Goal: Information Seeking & Learning: Find specific fact

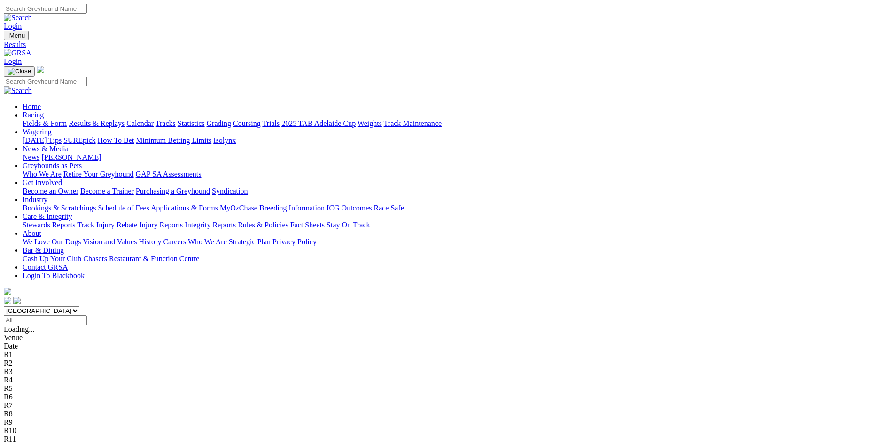
click at [79, 306] on select "South Australia New South Wales Northern Territory Queensland Tasmania Victoria…" at bounding box center [42, 310] width 76 height 9
click at [87, 315] on input "Select date" at bounding box center [45, 320] width 83 height 10
click at [87, 315] on input "Monday, 29 Sep 2025" at bounding box center [45, 320] width 83 height 10
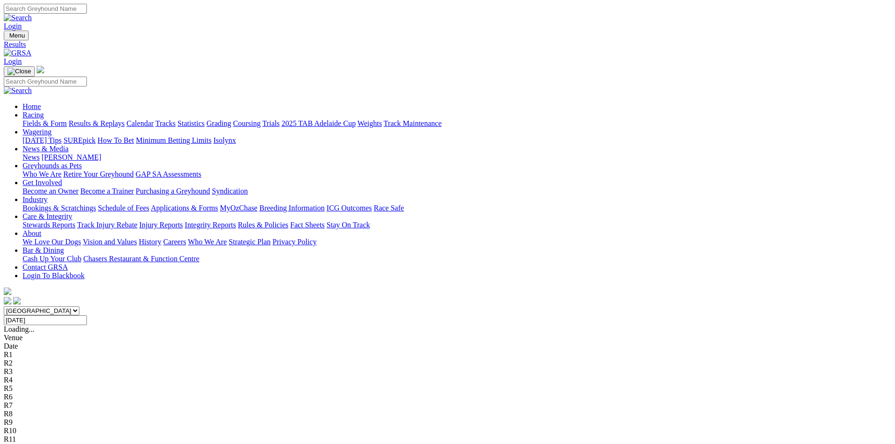
type input "Monday, 25 Aug 2025"
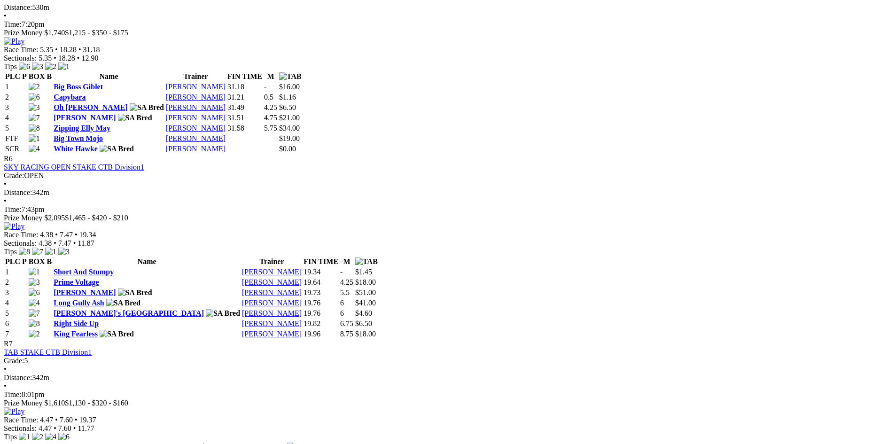
scroll to position [1385, 0]
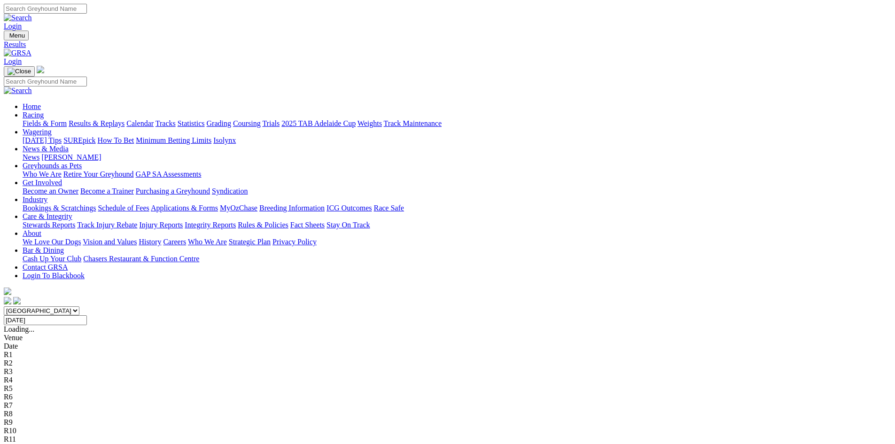
click at [87, 315] on input "Monday, 25 Aug 2025" at bounding box center [45, 320] width 83 height 10
type input "Tuesday, 26 Aug 2025"
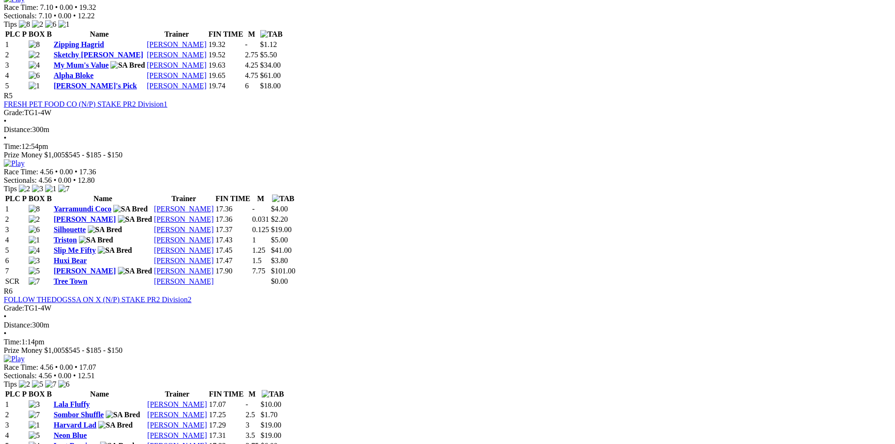
scroll to position [1097, 0]
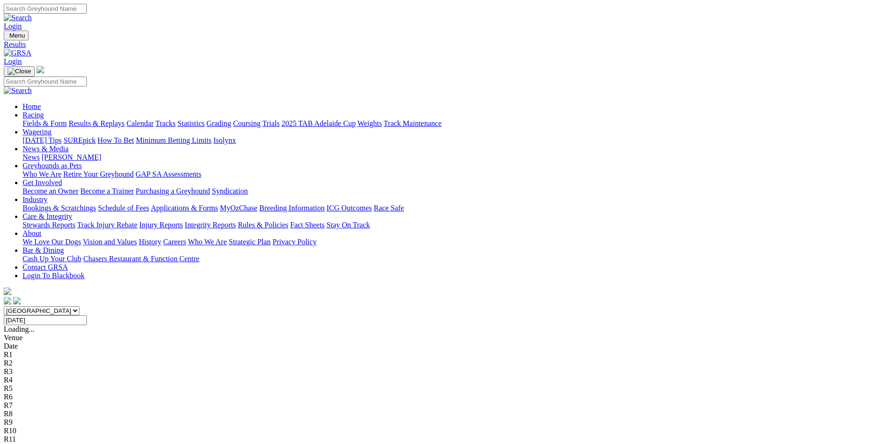
click at [87, 315] on input "Tuesday, 26 Aug 2025" at bounding box center [45, 320] width 83 height 10
click at [87, 315] on input "Wednesday, 27 Aug 2025" at bounding box center [45, 320] width 83 height 10
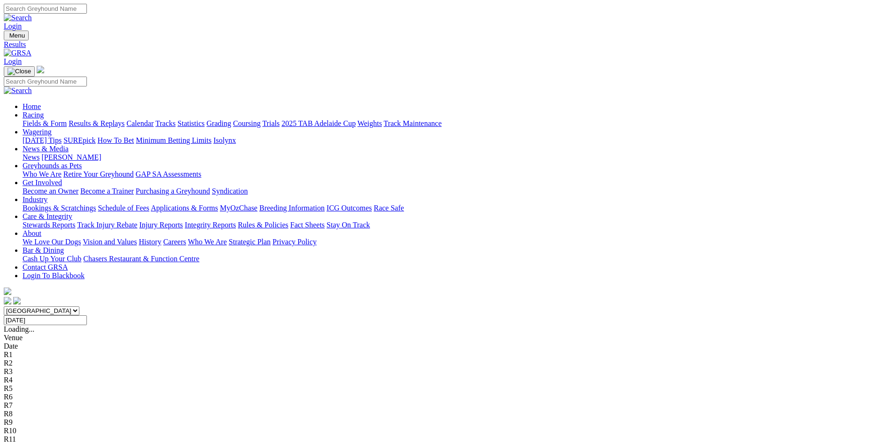
type input "[DATE]"
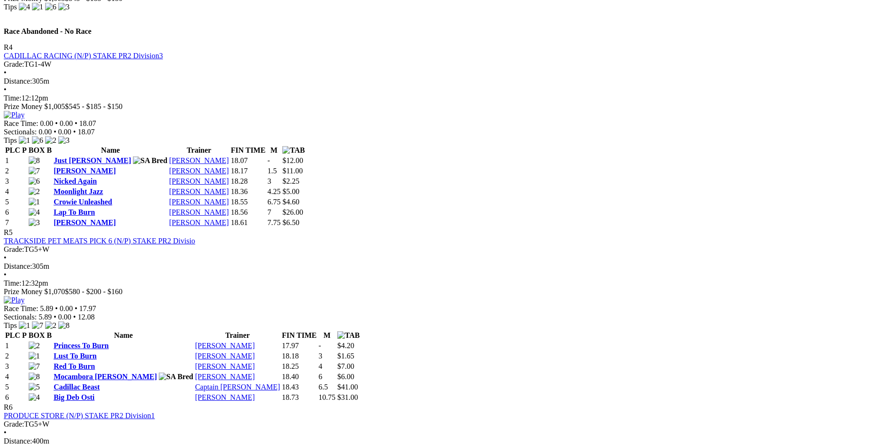
scroll to position [439, 0]
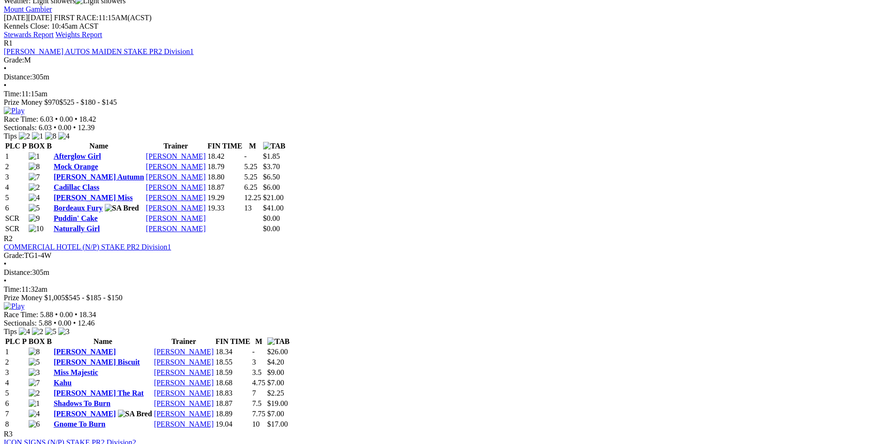
click at [136, 439] on link "ICON SIGNS (N/P) STAKE PR2 Division2" at bounding box center [70, 443] width 133 height 8
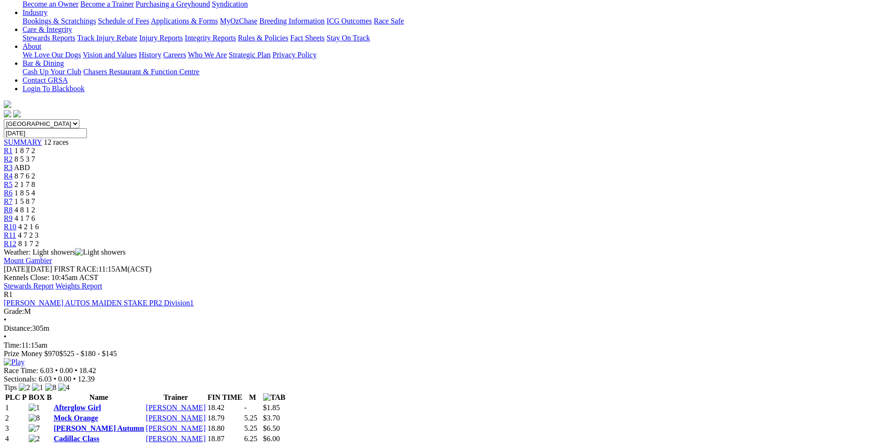
scroll to position [219, 0]
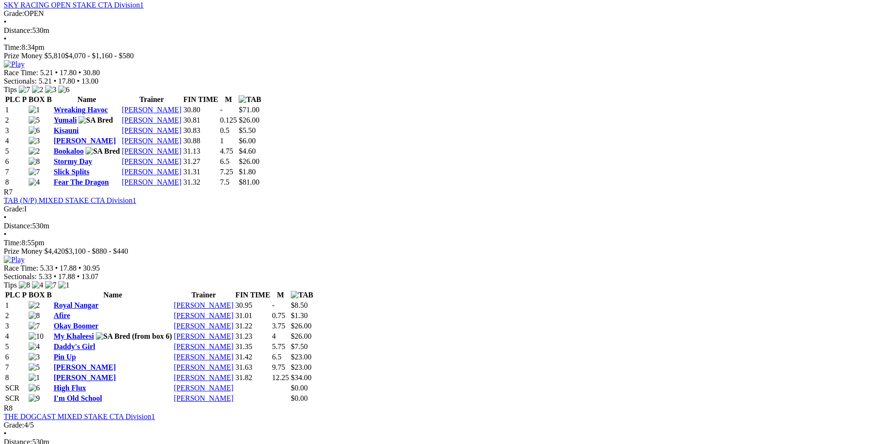
scroll to position [1536, 0]
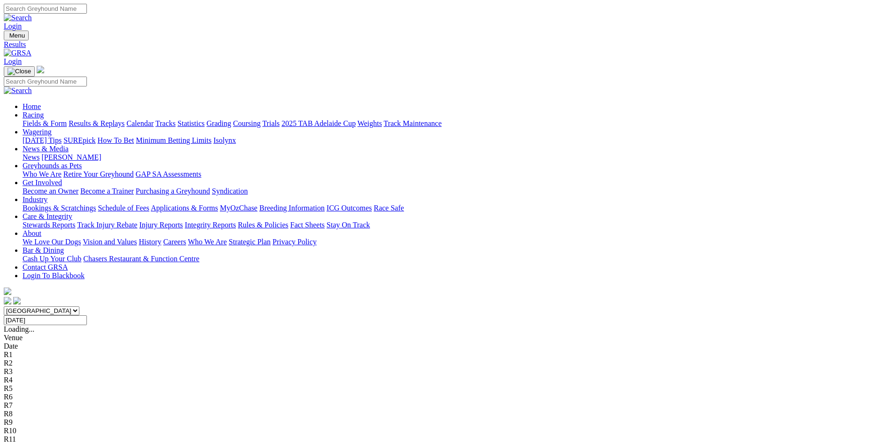
click at [87, 315] on input "Thursday, 28 Aug 2025" at bounding box center [45, 320] width 83 height 10
type input "Friday, 29 Aug 2025"
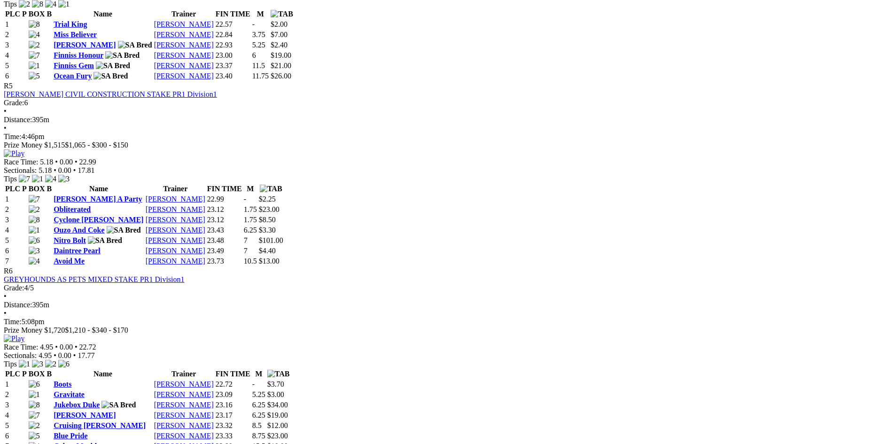
scroll to position [1206, 0]
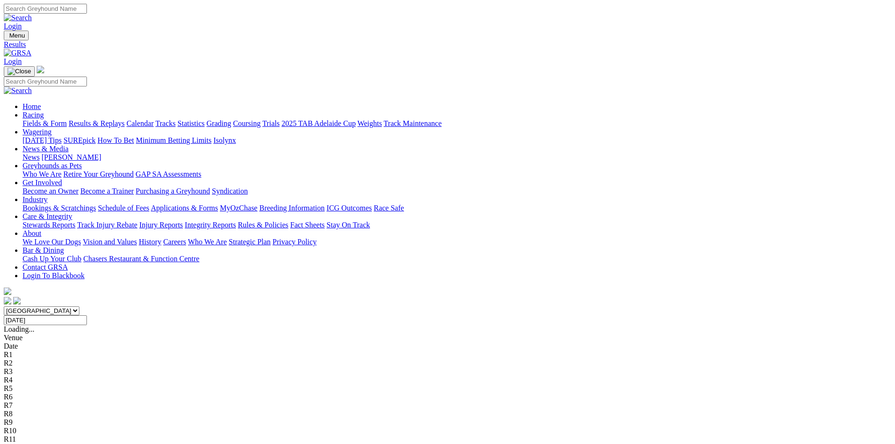
click at [87, 315] on input "Friday, 29 Aug 2025" at bounding box center [45, 320] width 83 height 10
type input "Saturday, 30 Aug 2025"
click at [87, 315] on input "Saturday, 30 Aug 2025" at bounding box center [45, 320] width 83 height 10
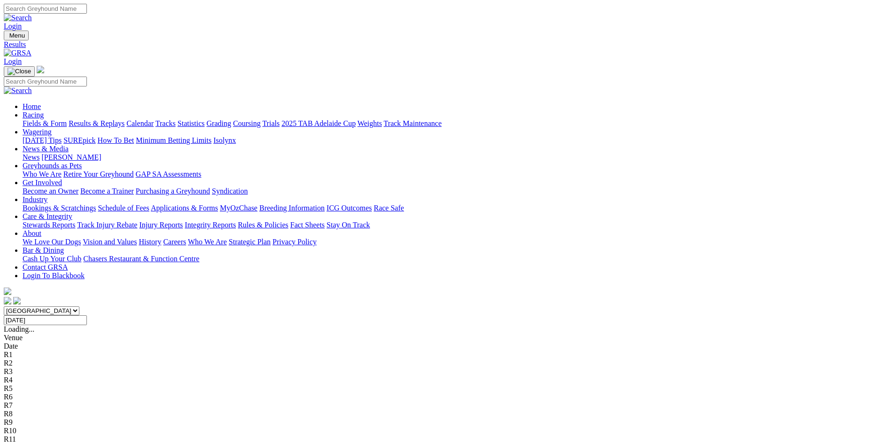
type input "[DATE]"
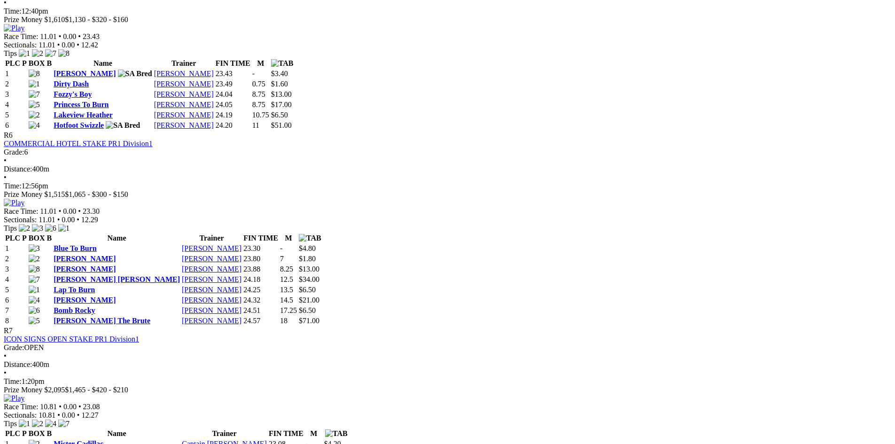
scroll to position [1206, 0]
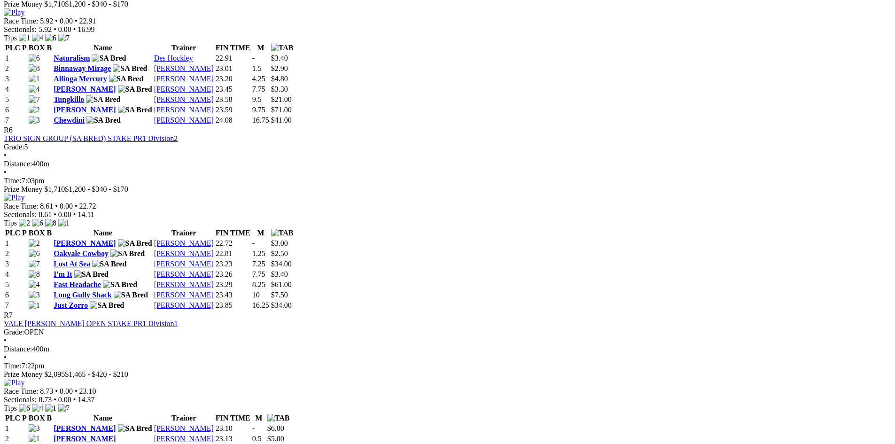
scroll to position [1206, 0]
